Goal: Check status: Check status

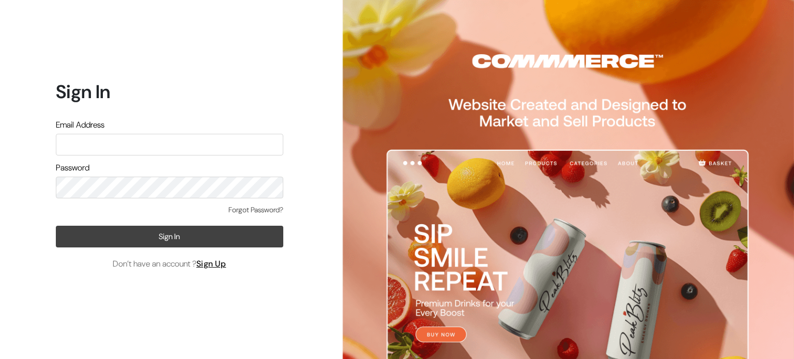
type input "rims.info007@gmail.com"
click at [255, 241] on button "Sign In" at bounding box center [169, 237] width 227 height 22
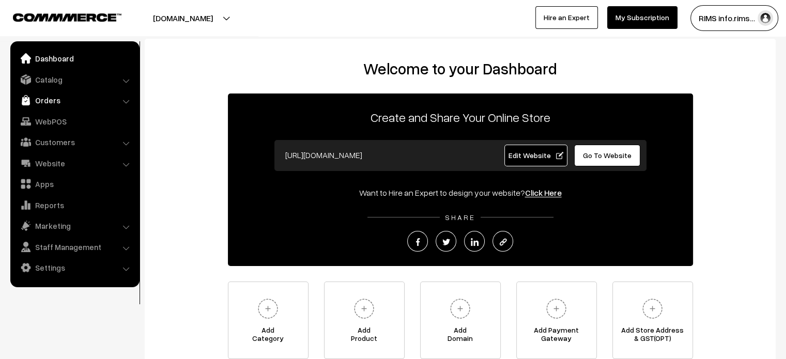
click at [46, 98] on link "Orders" at bounding box center [74, 100] width 123 height 19
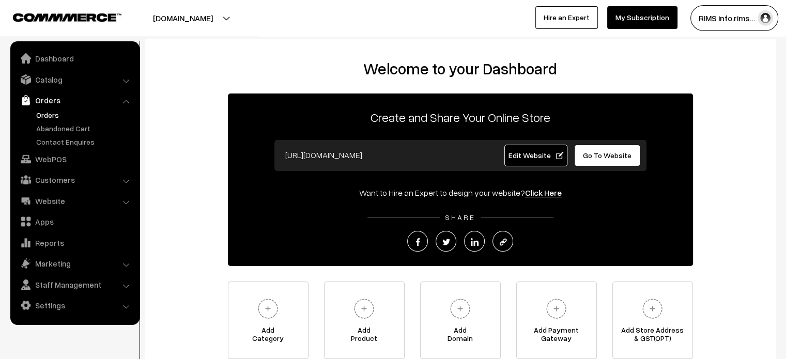
click at [49, 114] on link "Orders" at bounding box center [85, 115] width 102 height 11
